Goal: Obtain resource: Download file/media

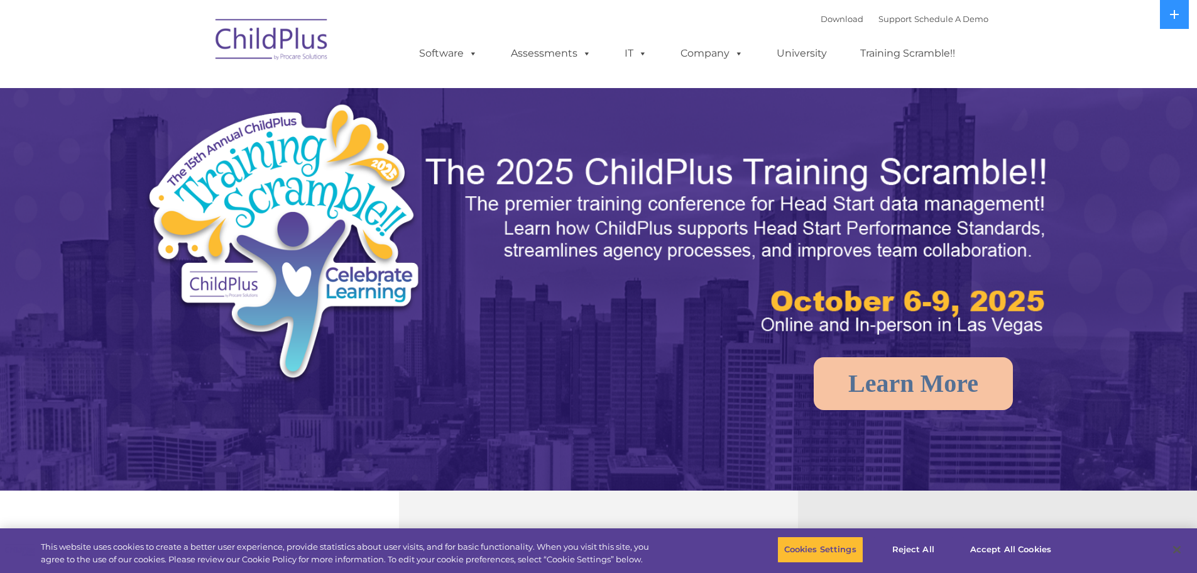
select select "MEDIUM"
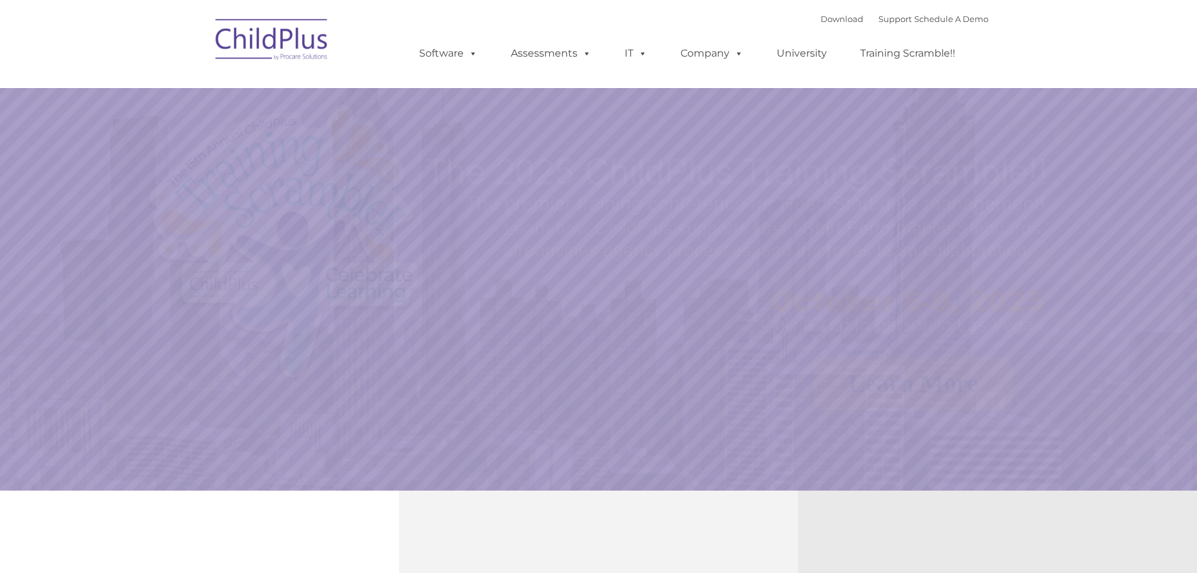
select select "MEDIUM"
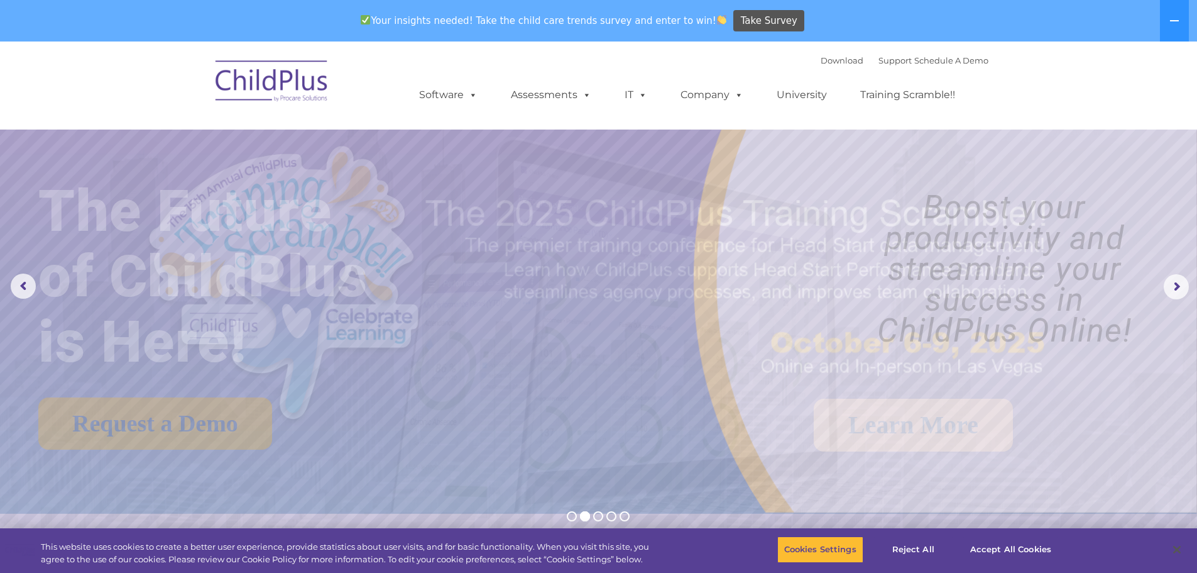
click at [285, 82] on img at bounding box center [272, 83] width 126 height 63
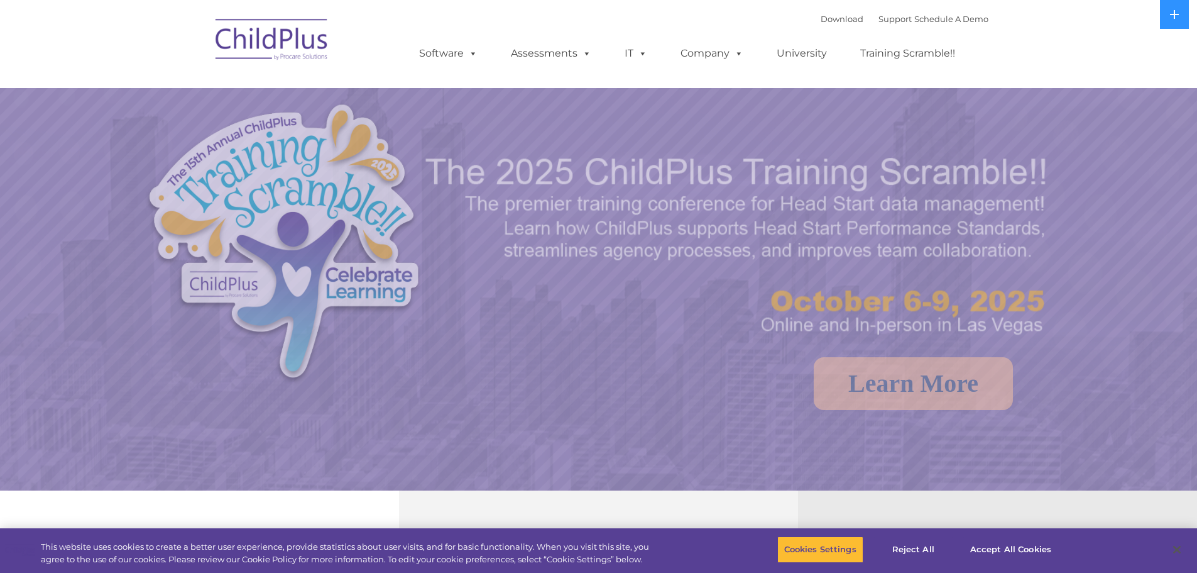
select select "MEDIUM"
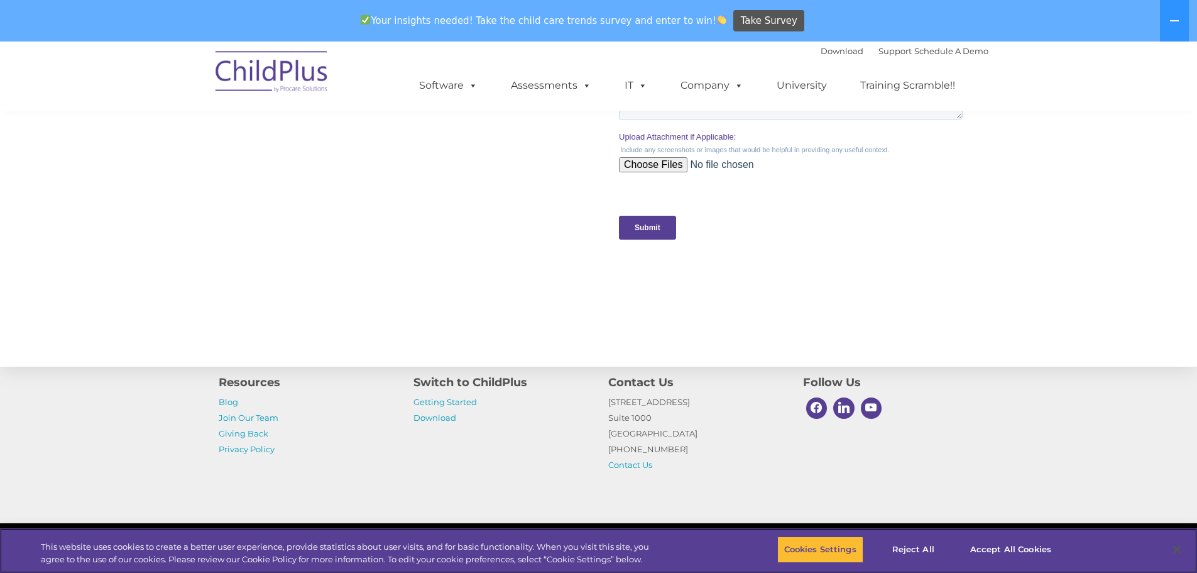
scroll to position [1263, 0]
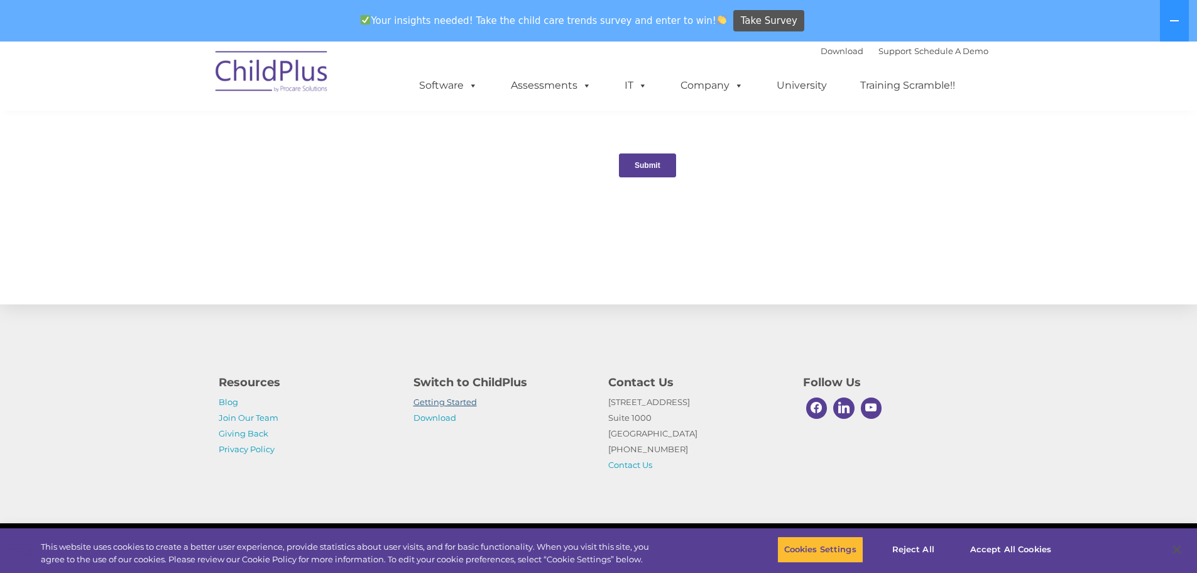
click at [445, 403] on link "Getting Started" at bounding box center [445, 402] width 63 height 10
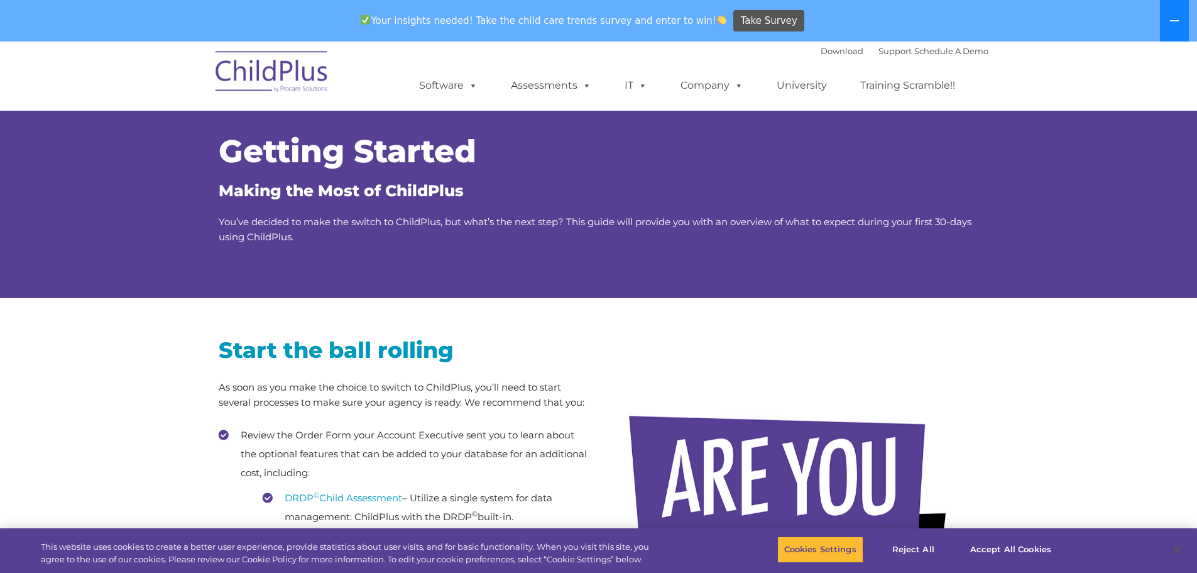
click at [1174, 14] on button at bounding box center [1174, 20] width 29 height 41
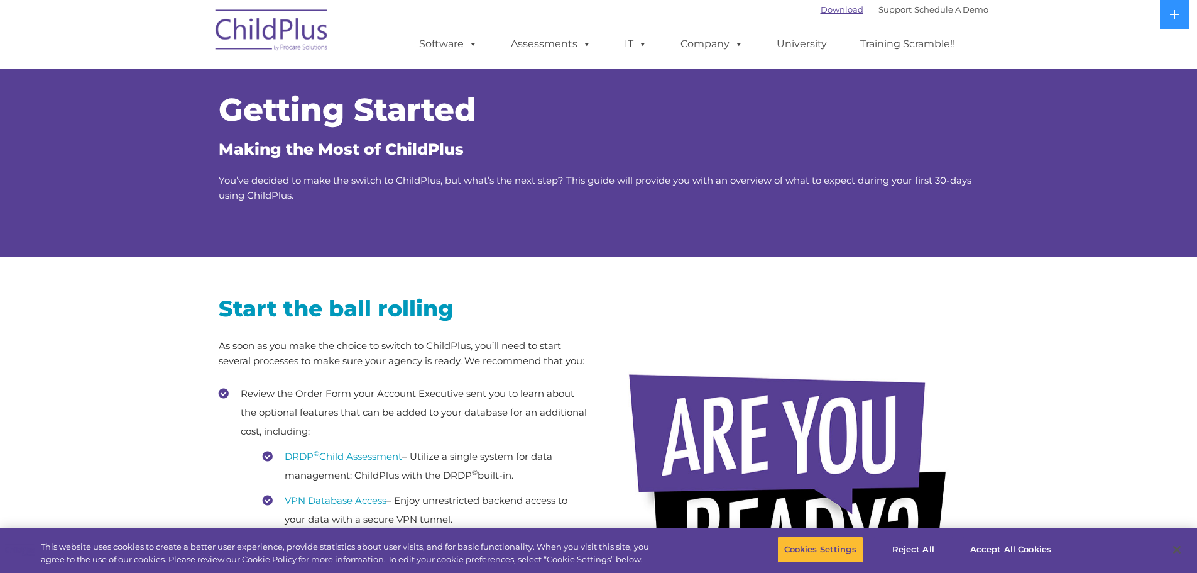
click at [825, 12] on link "Download" at bounding box center [842, 9] width 43 height 10
